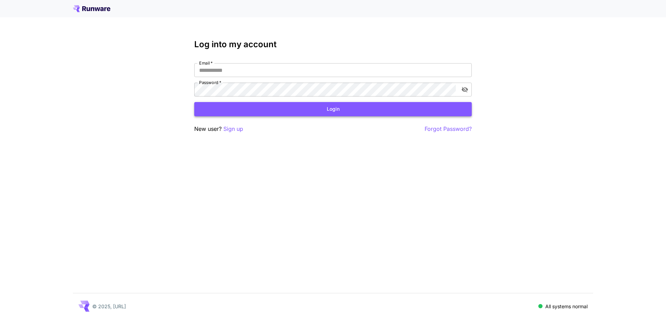
type input "**********"
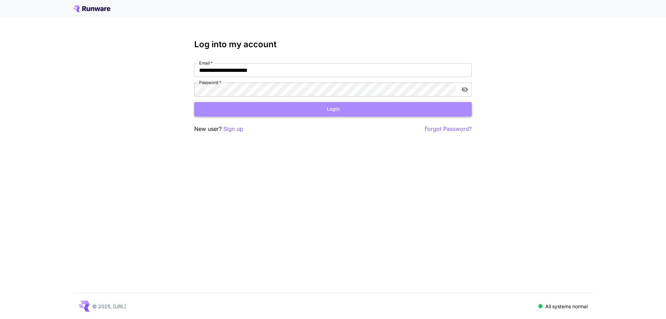
click at [366, 110] on button "Login" at bounding box center [333, 109] width 278 height 14
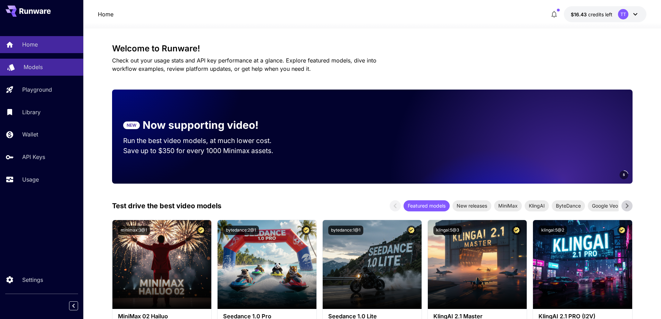
click at [49, 68] on div "Models" at bounding box center [51, 67] width 54 height 8
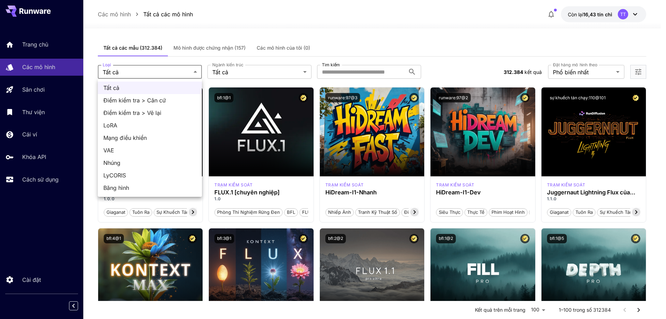
click at [347, 203] on div at bounding box center [333, 159] width 666 height 319
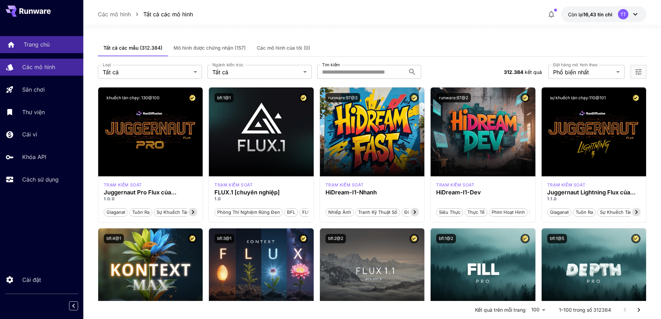
click at [43, 50] on link "Trang chủ" at bounding box center [41, 44] width 83 height 17
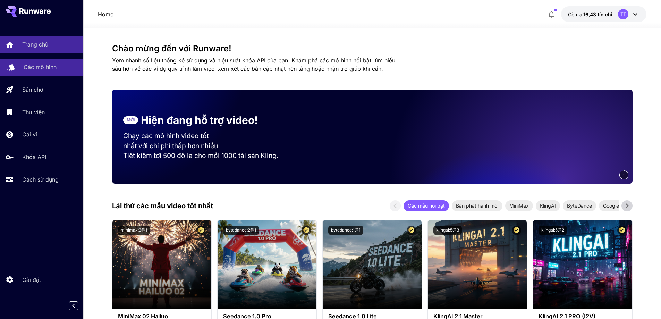
click at [47, 68] on font "Các mô hình" at bounding box center [40, 67] width 33 height 7
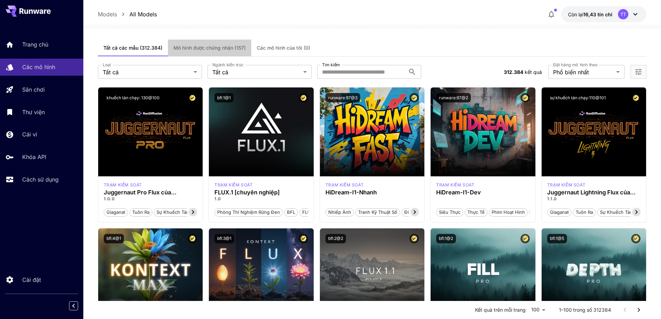
click at [212, 50] on font "Mô hình được chứng nhận (157)" at bounding box center [210, 48] width 72 height 6
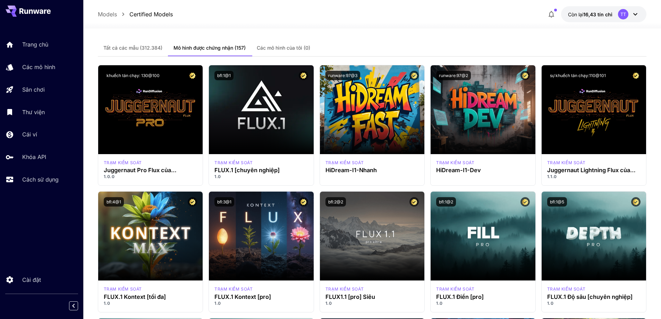
click at [123, 51] on button "Tất cả các mẫu (312.384)" at bounding box center [133, 48] width 70 height 17
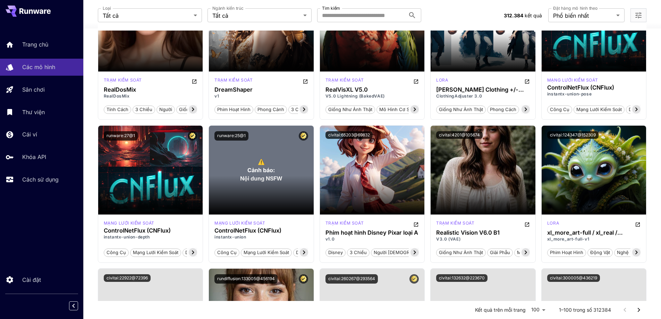
scroll to position [2668, 0]
